Goal: Task Accomplishment & Management: Complete application form

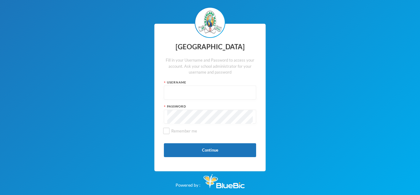
click at [191, 95] on input "text" at bounding box center [210, 93] width 86 height 14
type input "glh25cs25"
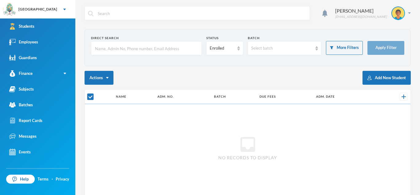
checkbox input "false"
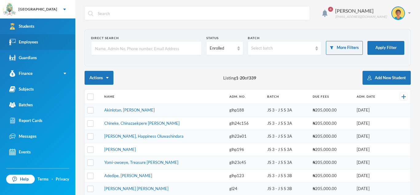
click at [41, 44] on link "Employees" at bounding box center [37, 42] width 75 height 16
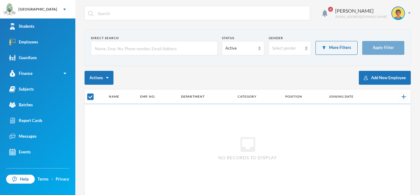
checkbox input "false"
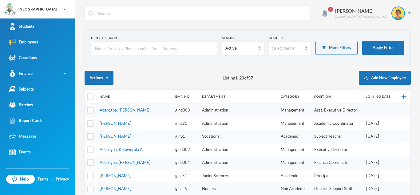
click at [183, 52] on input "text" at bounding box center [154, 49] width 120 height 14
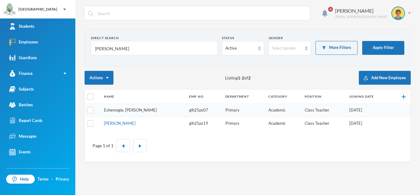
type input "[PERSON_NAME]"
click at [133, 111] on link "Eshemogie, [PERSON_NAME]" at bounding box center [130, 109] width 53 height 5
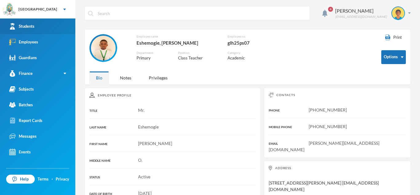
click at [49, 24] on link "Students" at bounding box center [37, 26] width 75 height 16
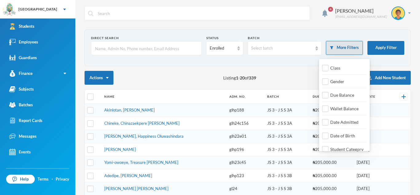
click at [334, 45] on button "More Filters" at bounding box center [344, 48] width 37 height 14
click at [328, 122] on input "Date Admitted" at bounding box center [326, 122] width 6 height 6
checkbox input "true"
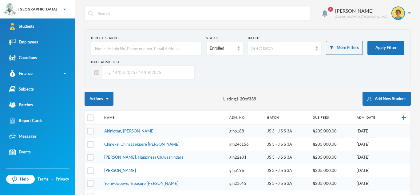
click at [154, 75] on input "text" at bounding box center [146, 72] width 89 height 14
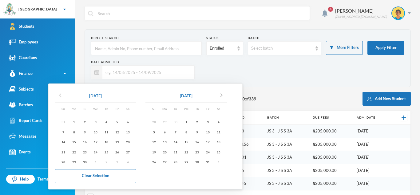
click at [60, 96] on icon "chevron_left" at bounding box center [60, 94] width 7 height 7
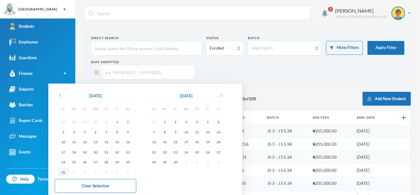
click at [64, 171] on div "31" at bounding box center [63, 172] width 11 height 8
click at [219, 133] on div "13" at bounding box center [218, 132] width 11 height 8
type input "[DATE] - [DATE]"
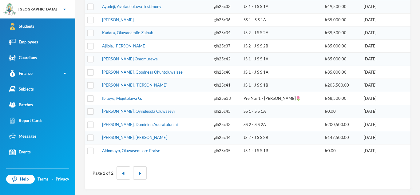
scroll to position [229, 0]
click at [143, 168] on button "button" at bounding box center [140, 172] width 14 height 13
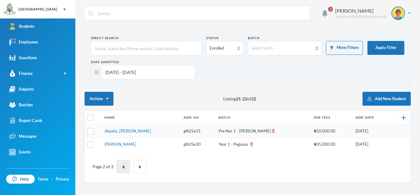
click at [124, 169] on button "button" at bounding box center [124, 166] width 14 height 13
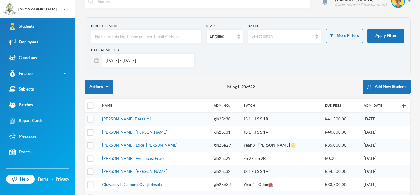
scroll to position [9, 0]
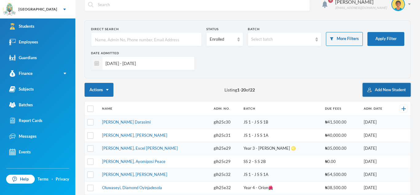
click at [388, 90] on button "Add New Student" at bounding box center [387, 90] width 48 height 14
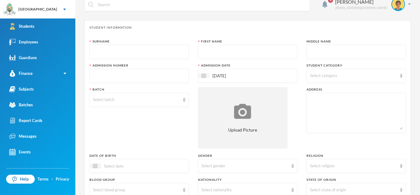
click at [157, 55] on input "text" at bounding box center [139, 52] width 93 height 14
type input "Olajire"
click at [227, 53] on input "text" at bounding box center [248, 52] width 93 height 14
type input "Oluwadabira"
type input "[PERSON_NAME]"
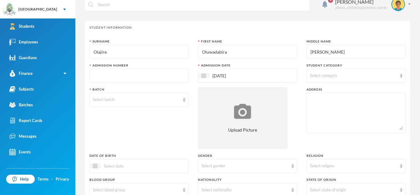
click at [157, 79] on input "text" at bounding box center [139, 76] width 93 height 14
type input "glh25c46"
click at [345, 73] on div "Select category" at bounding box center [353, 76] width 87 height 6
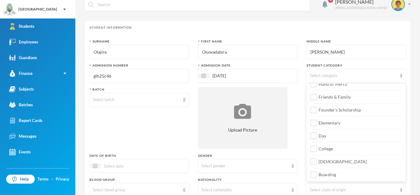
scroll to position [73, 0]
click at [317, 134] on input "Day" at bounding box center [314, 135] width 6 height 6
checkbox input "true"
click at [315, 148] on input "College" at bounding box center [314, 148] width 6 height 6
checkbox input "true"
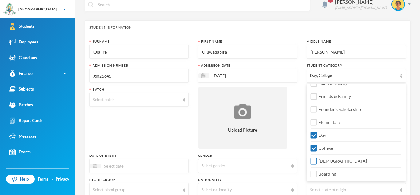
click at [315, 160] on input "[DEMOGRAPHIC_DATA]" at bounding box center [314, 161] width 6 height 6
checkbox input "true"
click at [171, 100] on div "Select batch" at bounding box center [136, 100] width 87 height 6
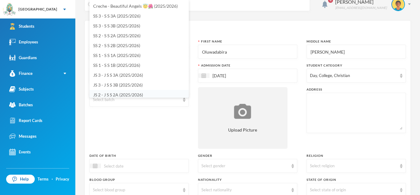
scroll to position [2, 0]
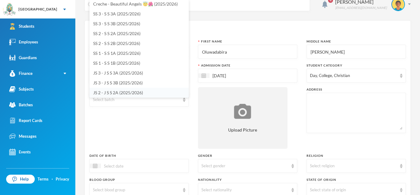
click at [147, 92] on li "JS 2 - J S S 2A (2025/2026)" at bounding box center [139, 93] width 99 height 10
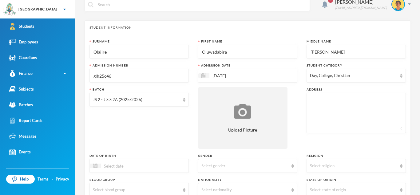
click at [319, 100] on textarea at bounding box center [356, 113] width 93 height 34
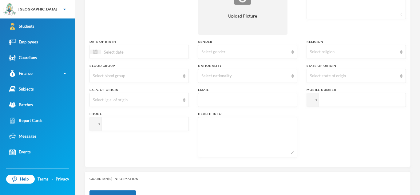
scroll to position [126, 0]
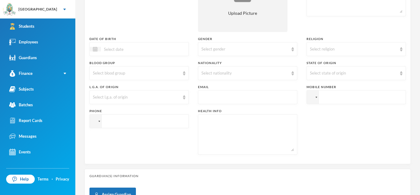
type textarea "[STREET_ADDRESS]"
click at [131, 49] on input at bounding box center [127, 49] width 52 height 7
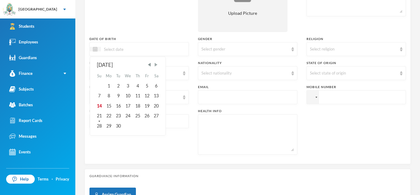
click at [156, 64] on span "Next Month" at bounding box center [156, 65] width 6 height 6
click at [129, 97] on div "8" at bounding box center [128, 96] width 10 height 10
type input "[DATE]"
click at [291, 51] on div "Select gender" at bounding box center [247, 49] width 99 height 14
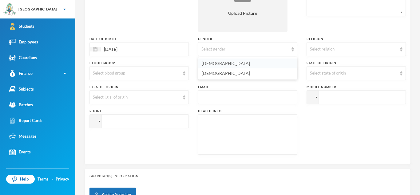
click at [252, 64] on li "[DEMOGRAPHIC_DATA]" at bounding box center [247, 63] width 99 height 10
click at [386, 50] on div "Select religion" at bounding box center [353, 49] width 87 height 6
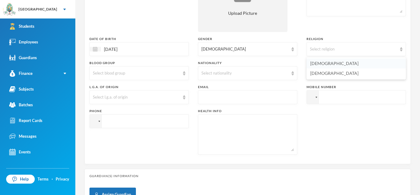
click at [336, 64] on li "[DEMOGRAPHIC_DATA]" at bounding box center [356, 63] width 99 height 10
click at [183, 77] on div "Select blood group" at bounding box center [139, 73] width 99 height 14
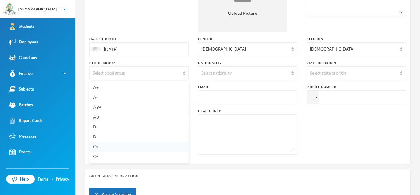
click at [102, 147] on li "O+" at bounding box center [139, 147] width 99 height 10
click at [290, 73] on div "Select nationality" at bounding box center [247, 73] width 99 height 14
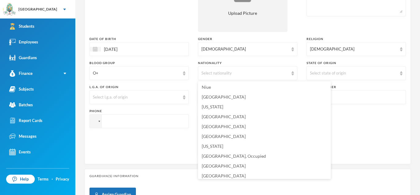
scroll to position [1560, 0]
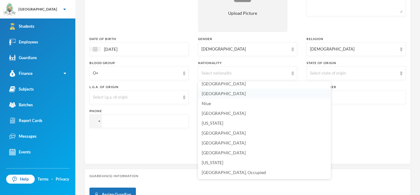
click at [230, 93] on li "[GEOGRAPHIC_DATA]" at bounding box center [264, 94] width 133 height 10
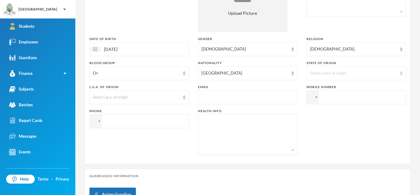
click at [393, 74] on div "Select state of origin" at bounding box center [353, 73] width 87 height 6
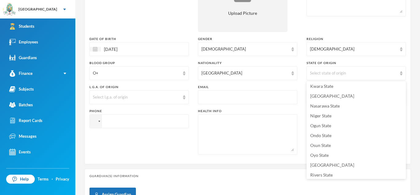
scroll to position [237, 0]
click at [340, 144] on li "Oyo State" at bounding box center [356, 146] width 99 height 10
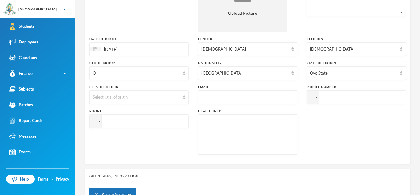
click at [227, 95] on input "text" at bounding box center [248, 97] width 93 height 14
type input "[EMAIL_ADDRESS][DOMAIN_NAME]"
click at [338, 95] on input "tel" at bounding box center [356, 97] width 99 height 14
type input "[PHONE_NUMBER]"
click at [262, 132] on textarea at bounding box center [248, 135] width 93 height 34
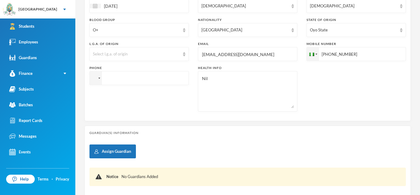
scroll to position [171, 0]
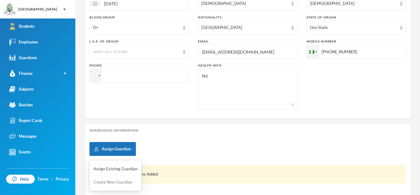
type textarea "Nil"
click at [119, 180] on button "Create New Guardian" at bounding box center [115, 182] width 45 height 11
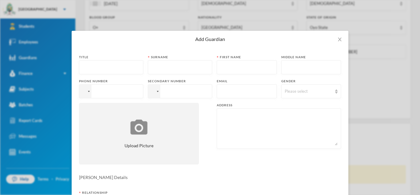
click at [114, 70] on input "text" at bounding box center [111, 68] width 58 height 14
type input "Mrs"
type input "Olajire"
type input "Oluwakemi"
click at [108, 90] on input "tel" at bounding box center [111, 91] width 64 height 14
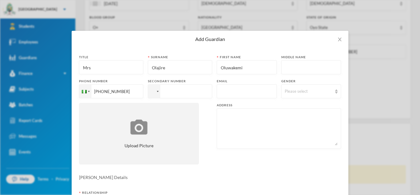
type input "[PHONE_NUMBER]"
click at [233, 91] on input "text" at bounding box center [246, 92] width 53 height 14
type input "[EMAIL_ADDRESS][DOMAIN_NAME]"
click at [337, 93] on img at bounding box center [336, 91] width 2 height 4
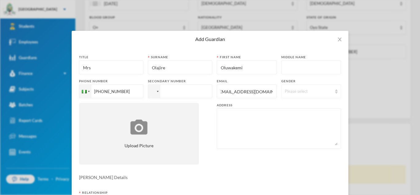
scroll to position [0, 0]
click at [302, 118] on li "[DEMOGRAPHIC_DATA]" at bounding box center [311, 115] width 60 height 10
click at [225, 119] on textarea at bounding box center [279, 129] width 118 height 34
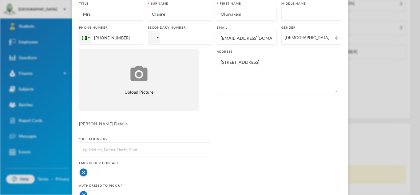
scroll to position [54, 0]
type textarea "[STREET_ADDRESS]"
click at [174, 146] on input "text" at bounding box center [144, 149] width 124 height 14
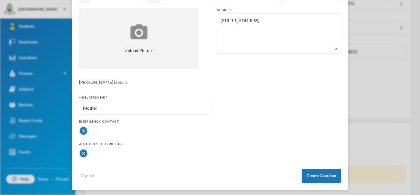
scroll to position [96, 0]
type input "Mother"
click at [95, 133] on button "button" at bounding box center [89, 129] width 20 height 9
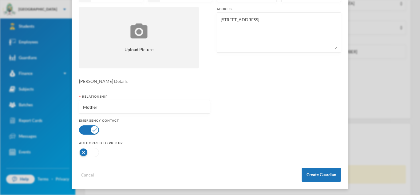
click at [98, 151] on button "button" at bounding box center [89, 152] width 20 height 9
click at [314, 175] on button "Create Guardian" at bounding box center [321, 175] width 39 height 14
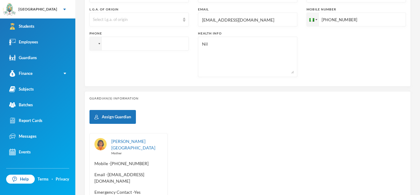
scroll to position [269, 0]
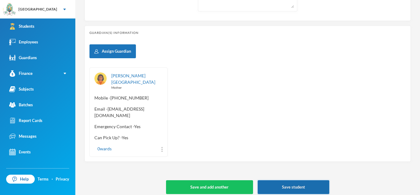
click at [282, 180] on button "Save student" at bounding box center [294, 187] width 72 height 14
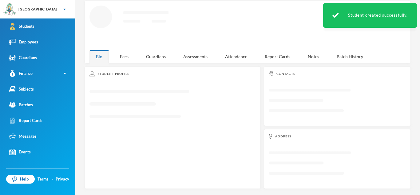
scroll to position [112, 0]
click at [282, 179] on div "Address Loading interface..." at bounding box center [337, 158] width 147 height 59
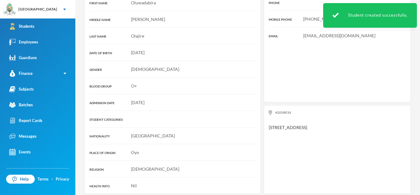
click at [282, 179] on div "Address [STREET_ADDRESS]" at bounding box center [337, 149] width 147 height 89
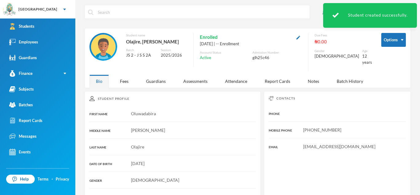
scroll to position [1, 0]
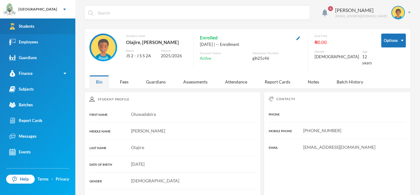
click at [26, 29] on div "Students" at bounding box center [21, 26] width 25 height 6
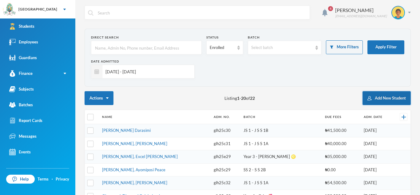
click at [390, 97] on button "Add New Student" at bounding box center [387, 98] width 48 height 14
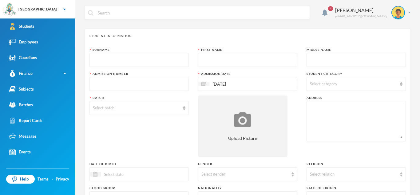
click at [159, 62] on input "text" at bounding box center [139, 60] width 93 height 14
type input "Olayiwola"
click at [217, 60] on input "text" at bounding box center [248, 60] width 93 height 14
type input "[PERSON_NAME]"
click at [312, 61] on input "text" at bounding box center [356, 60] width 93 height 14
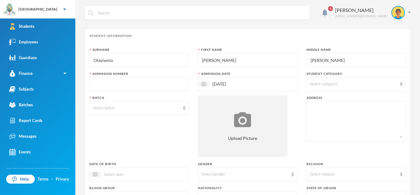
type input "[PERSON_NAME]"
click at [172, 85] on input "text" at bounding box center [139, 84] width 93 height 14
type input "glh25c47"
click at [333, 85] on span "Select category" at bounding box center [323, 83] width 27 height 5
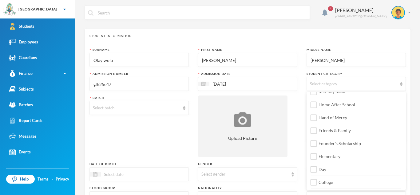
scroll to position [73, 0]
click at [316, 142] on input "Day" at bounding box center [314, 143] width 6 height 6
checkbox input "true"
click at [315, 155] on input "College" at bounding box center [314, 156] width 6 height 6
checkbox input "true"
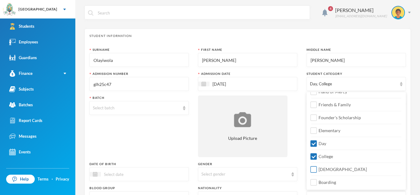
click at [315, 168] on input "[DEMOGRAPHIC_DATA]" at bounding box center [314, 169] width 6 height 6
checkbox input "true"
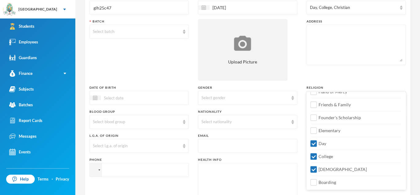
scroll to position [82, 0]
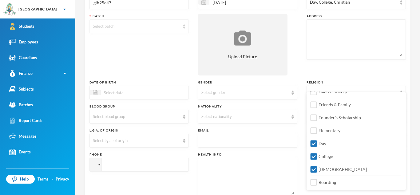
click at [180, 28] on div "Select batch" at bounding box center [139, 26] width 99 height 14
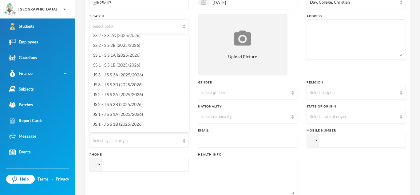
scroll to position [37, 0]
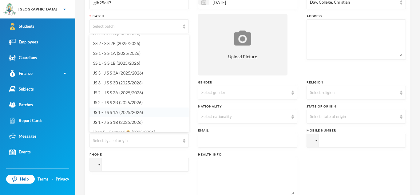
click at [137, 112] on span "JS 1 - J S S 1A (2025/2026)" at bounding box center [118, 112] width 50 height 5
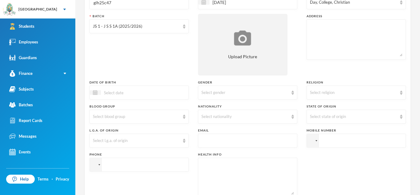
click at [359, 35] on textarea at bounding box center [356, 40] width 93 height 34
type textarea "Plot [STREET_ADDRESS][GEOGRAPHIC_DATA], [GEOGRAPHIC_DATA]"
click at [120, 95] on input at bounding box center [127, 92] width 52 height 7
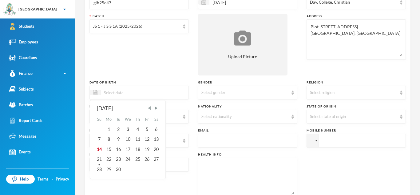
click at [150, 110] on span "Previous Month" at bounding box center [150, 108] width 6 height 6
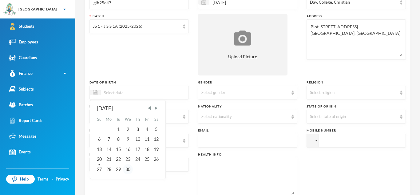
click at [130, 168] on div "30" at bounding box center [128, 169] width 10 height 10
type input "[DATE]"
click at [291, 94] on div "Select gender" at bounding box center [247, 93] width 99 height 14
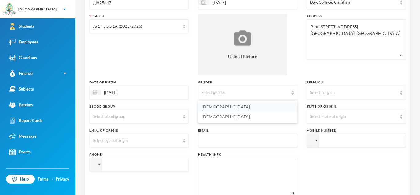
click at [244, 106] on li "[DEMOGRAPHIC_DATA]" at bounding box center [247, 107] width 99 height 10
click at [347, 92] on div "Select religion" at bounding box center [353, 93] width 87 height 6
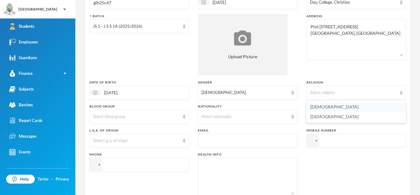
click at [333, 107] on li "[DEMOGRAPHIC_DATA]" at bounding box center [356, 107] width 99 height 10
click at [182, 117] on div "Select blood group" at bounding box center [139, 117] width 99 height 14
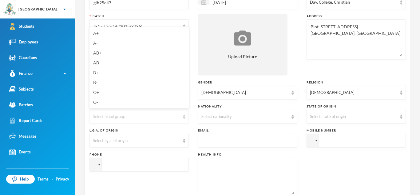
click at [182, 117] on div "Select blood group" at bounding box center [139, 117] width 99 height 14
click at [102, 93] on li "O+" at bounding box center [139, 92] width 99 height 10
click at [102, 93] on input "[DATE]" at bounding box center [127, 92] width 52 height 7
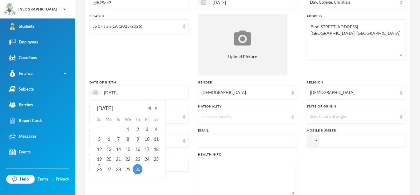
click at [293, 117] on img at bounding box center [293, 117] width 2 height 4
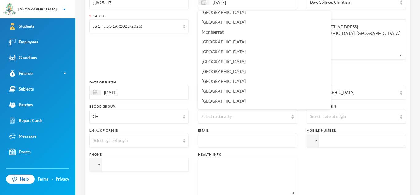
scroll to position [1488, 0]
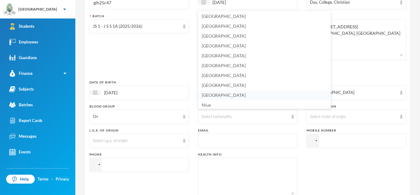
click at [232, 92] on li "[GEOGRAPHIC_DATA]" at bounding box center [264, 95] width 133 height 10
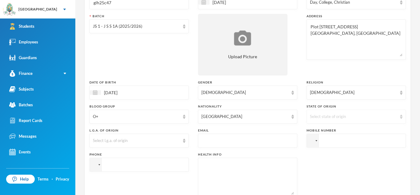
click at [348, 117] on div "Select state of origin" at bounding box center [353, 117] width 87 height 6
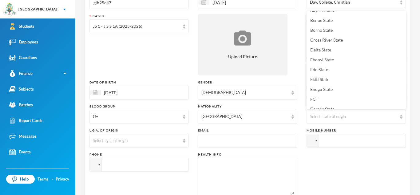
scroll to position [65, 0]
click at [335, 69] on li "Ekiti State" at bounding box center [356, 70] width 99 height 10
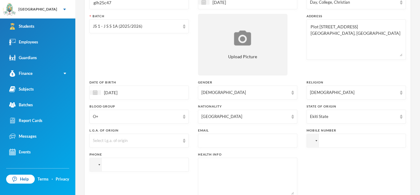
click at [239, 142] on input "text" at bounding box center [248, 141] width 93 height 14
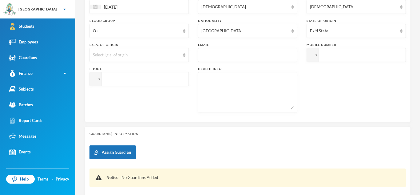
scroll to position [170, 0]
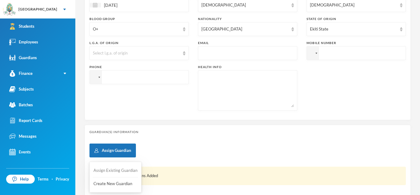
click at [116, 169] on button "Assign Existing Guardian" at bounding box center [115, 170] width 45 height 11
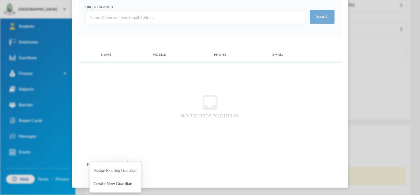
scroll to position [0, 0]
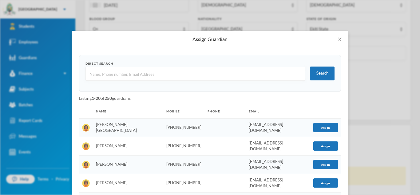
click at [129, 76] on input "text" at bounding box center [195, 74] width 213 height 14
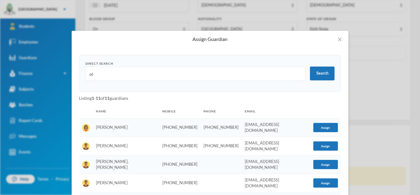
type input "o"
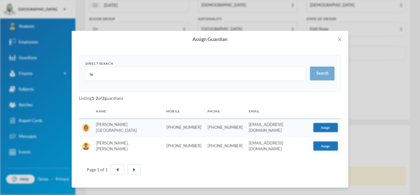
type input "t"
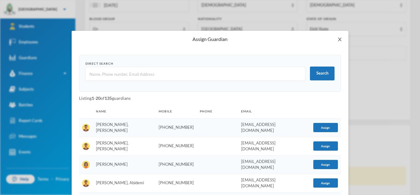
click at [341, 41] on icon "icon: close" at bounding box center [340, 39] width 5 height 5
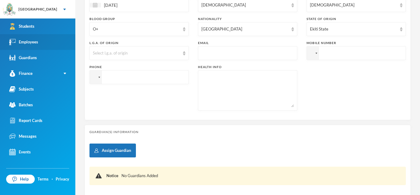
click at [57, 40] on link "Employees" at bounding box center [37, 42] width 75 height 16
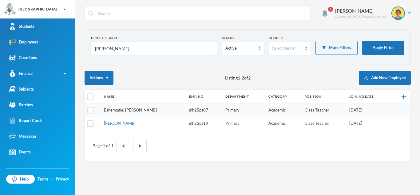
click at [129, 110] on link "Eshemogie, [PERSON_NAME]" at bounding box center [130, 109] width 53 height 5
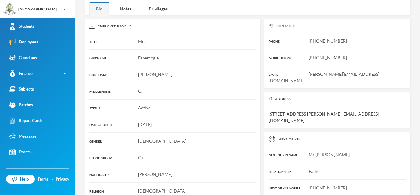
scroll to position [70, 0]
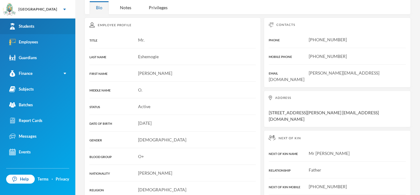
click at [40, 27] on link "Students" at bounding box center [37, 26] width 75 height 16
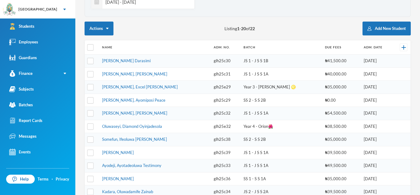
scroll to position [32, 0]
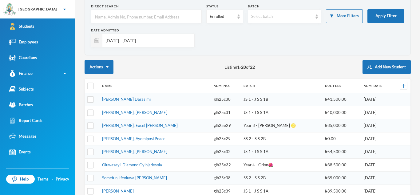
click at [164, 16] on input "text" at bounding box center [146, 17] width 104 height 14
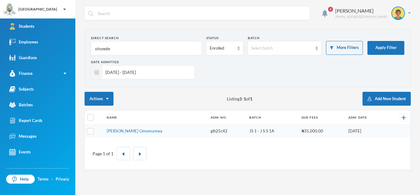
scroll to position [0, 0]
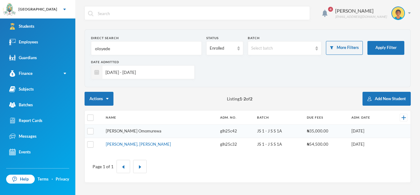
type input "oloyede"
click at [139, 129] on link "[PERSON_NAME] Omomurewa" at bounding box center [134, 130] width 56 height 5
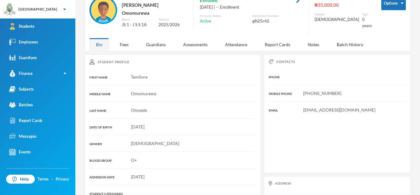
scroll to position [38, 0]
click at [163, 40] on div "Guardians" at bounding box center [156, 44] width 33 height 13
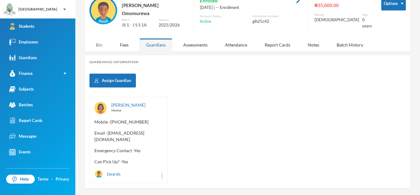
click at [99, 40] on div "Bio" at bounding box center [99, 44] width 19 height 13
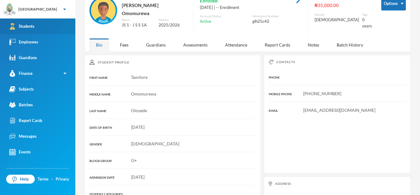
click at [51, 27] on link "Students" at bounding box center [37, 26] width 75 height 16
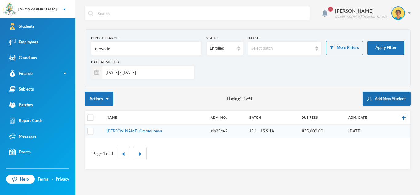
click at [381, 98] on button "Add New Student" at bounding box center [387, 99] width 48 height 14
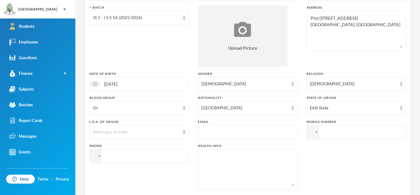
scroll to position [92, 0]
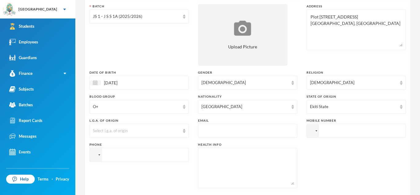
click at [269, 130] on input "text" at bounding box center [248, 131] width 93 height 14
type input "[EMAIL_ADDRESS][DOMAIN_NAME]"
click at [329, 135] on input "tel" at bounding box center [356, 131] width 99 height 14
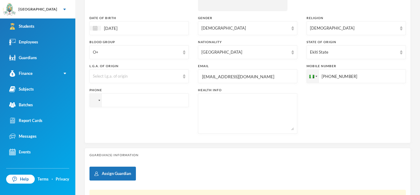
scroll to position [149, 0]
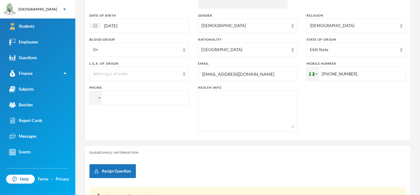
type input "[PHONE_NUMBER]"
click at [220, 114] on textarea at bounding box center [248, 111] width 93 height 34
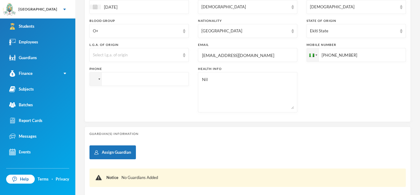
scroll to position [170, 0]
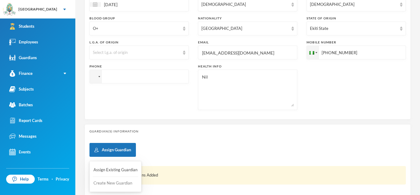
type textarea "Nil"
click at [119, 181] on button "Create New Guardian" at bounding box center [115, 183] width 45 height 11
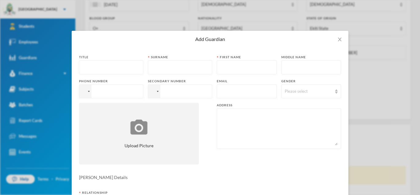
click at [118, 67] on input "text" at bounding box center [111, 68] width 58 height 14
type input "Mrs"
type input "Olayowola"
click at [221, 69] on input "text" at bounding box center [246, 68] width 53 height 14
type input "Temitope"
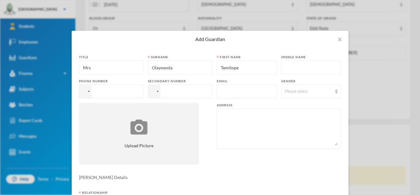
click at [135, 93] on input "tel" at bounding box center [111, 91] width 64 height 14
type input "[PHONE_NUMBER]"
click at [239, 92] on input "text" at bounding box center [246, 92] width 53 height 14
type input "[EMAIL_ADDRESS][DOMAIN_NAME]"
click at [309, 94] on div "Please select" at bounding box center [312, 91] width 60 height 14
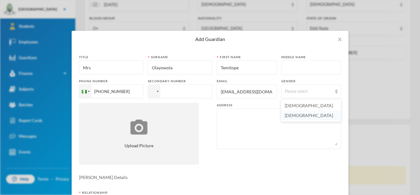
click at [296, 114] on span "[DEMOGRAPHIC_DATA]" at bounding box center [309, 115] width 48 height 5
click at [252, 115] on textarea at bounding box center [279, 129] width 118 height 34
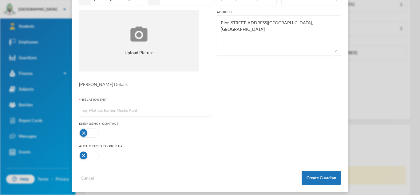
scroll to position [94, 0]
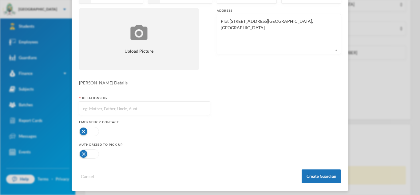
type textarea "Plot [STREET_ADDRESS][GEOGRAPHIC_DATA], [GEOGRAPHIC_DATA]"
click at [152, 106] on input "text" at bounding box center [144, 109] width 124 height 14
type input "Mother"
click at [97, 131] on button "button" at bounding box center [89, 131] width 20 height 9
click at [95, 153] on button "button" at bounding box center [89, 153] width 20 height 9
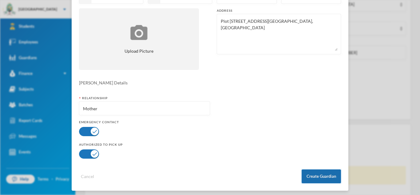
click at [321, 177] on button "Create Guardian" at bounding box center [321, 176] width 39 height 14
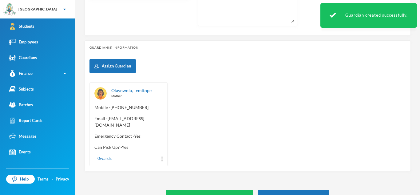
scroll to position [262, 0]
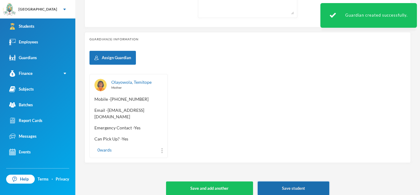
click at [305, 181] on button "Save student" at bounding box center [294, 188] width 72 height 14
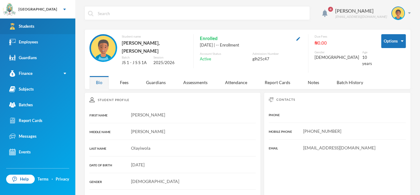
click at [38, 22] on link "Students" at bounding box center [37, 26] width 75 height 16
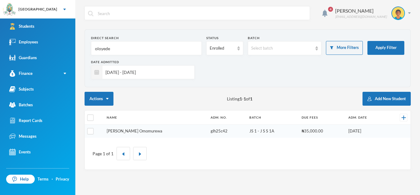
click at [133, 132] on link "[PERSON_NAME] Omomurewa" at bounding box center [135, 130] width 56 height 5
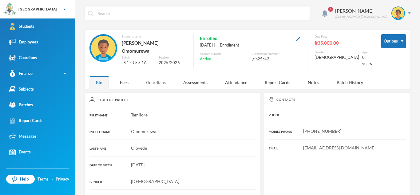
click at [162, 80] on div "Guardians" at bounding box center [156, 82] width 33 height 13
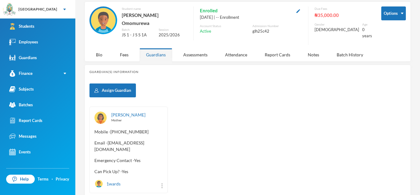
scroll to position [41, 0]
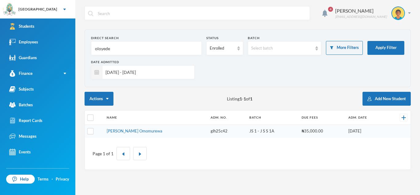
click at [118, 48] on input "oloyede" at bounding box center [146, 49] width 104 height 14
type input "o"
click at [189, 70] on input "[DATE] - [DATE]" at bounding box center [146, 72] width 89 height 14
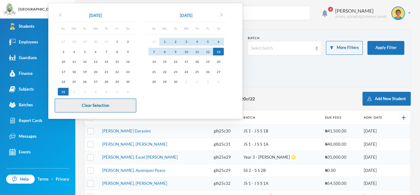
click at [125, 103] on button "Clear Selection" at bounding box center [96, 105] width 82 height 14
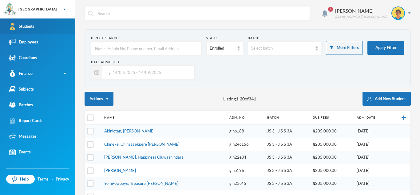
click at [44, 28] on link "Students" at bounding box center [37, 26] width 75 height 16
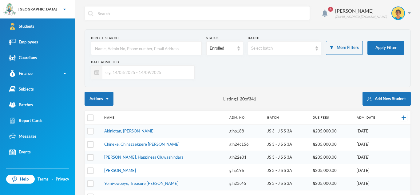
click at [335, 10] on span "4" at bounding box center [331, 9] width 10 height 10
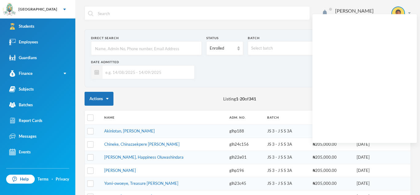
click at [299, 27] on div "Orija Olakunle [EMAIL_ADDRESS][DOMAIN_NAME]" at bounding box center [248, 17] width 327 height 23
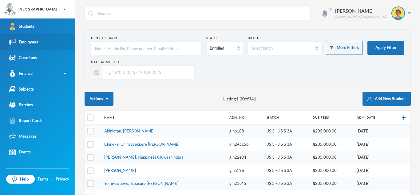
click at [49, 43] on link "Employees" at bounding box center [37, 42] width 75 height 16
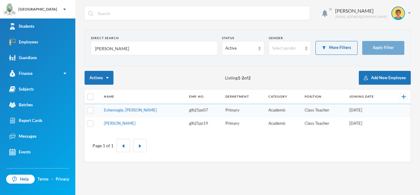
click at [112, 51] on input "[PERSON_NAME]" at bounding box center [154, 49] width 120 height 14
type input "v"
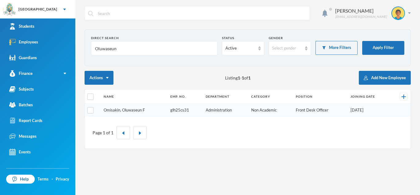
type input "Oluwaseun"
click at [126, 110] on link "Omisakin, Oluwaseun F" at bounding box center [124, 109] width 41 height 5
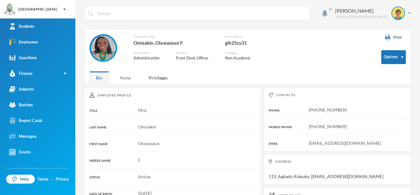
click at [130, 77] on div "Notes" at bounding box center [126, 77] width 24 height 13
